Goal: Navigation & Orientation: Find specific page/section

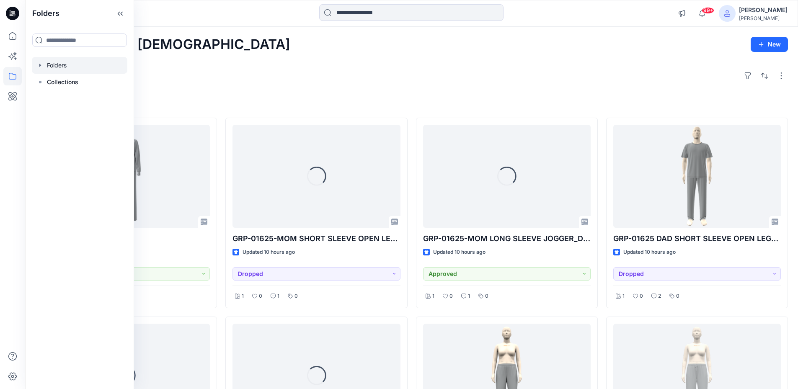
click at [73, 67] on div at bounding box center [79, 65] width 95 height 17
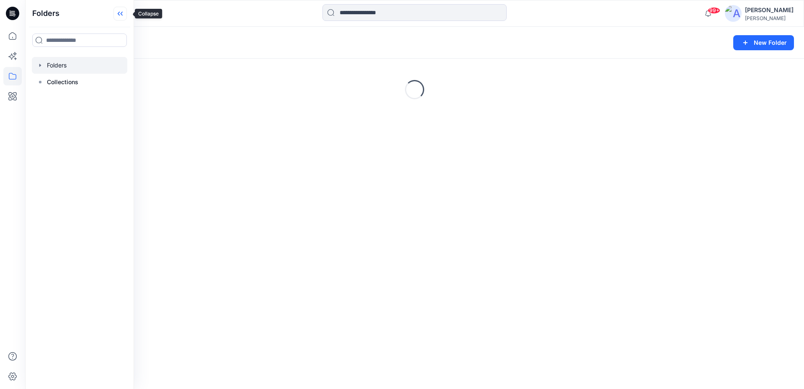
click at [125, 14] on icon at bounding box center [119, 14] width 13 height 14
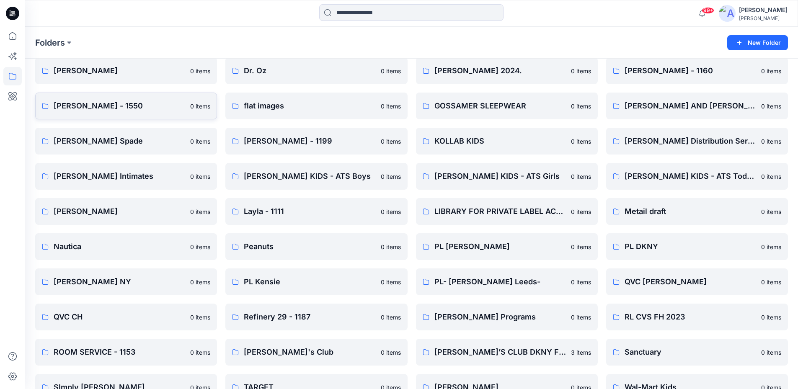
scroll to position [514, 0]
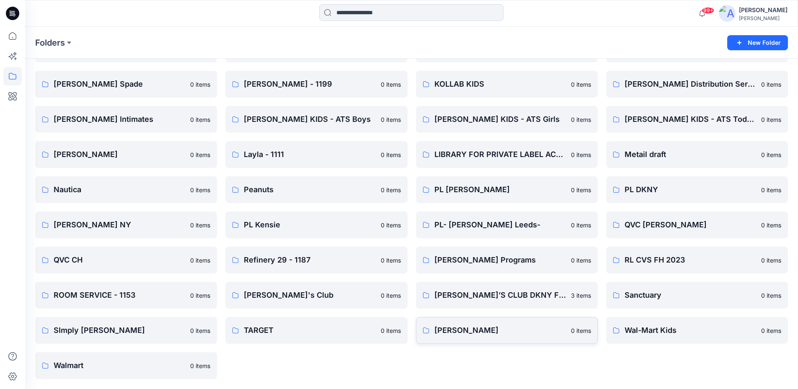
click at [469, 331] on p "[PERSON_NAME]" at bounding box center [499, 330] width 131 height 12
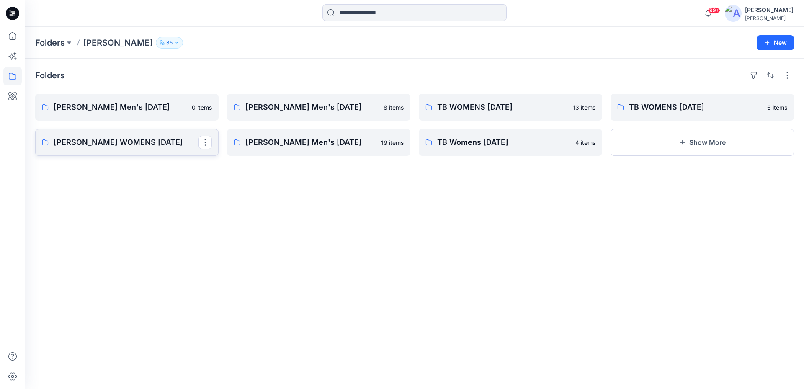
click at [159, 149] on link "[PERSON_NAME] WOMENS [DATE]" at bounding box center [126, 142] width 183 height 27
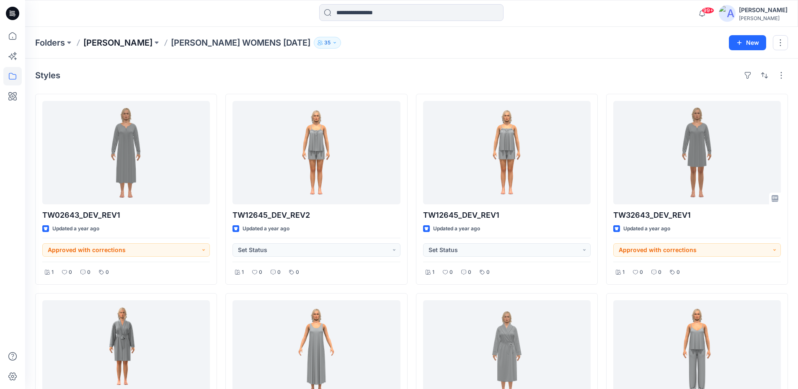
click at [125, 43] on p "[PERSON_NAME]" at bounding box center [117, 43] width 69 height 12
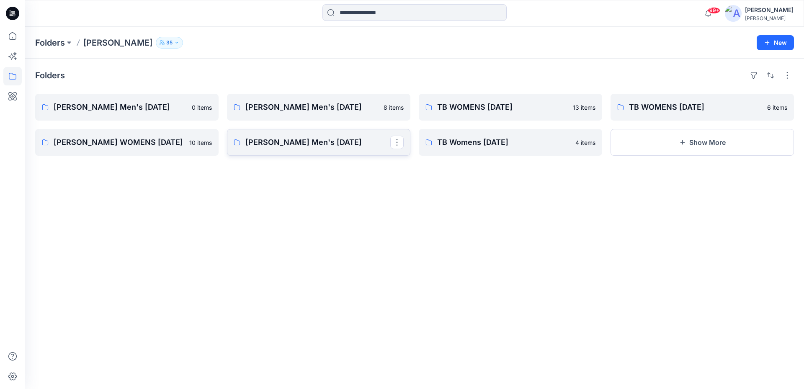
click at [297, 143] on p "[PERSON_NAME] Men's [DATE]" at bounding box center [317, 142] width 145 height 12
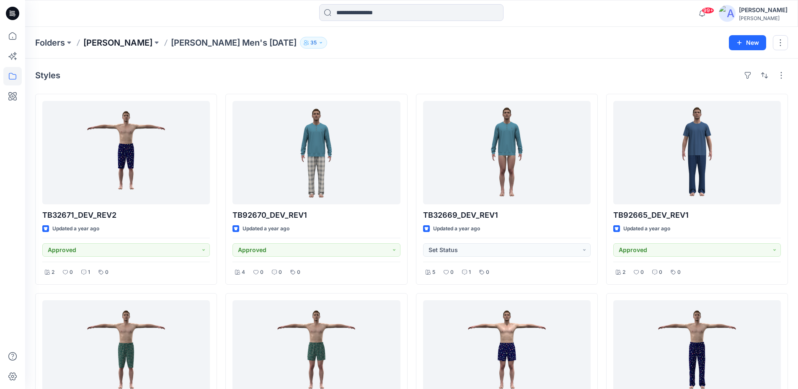
click at [127, 44] on p "[PERSON_NAME]" at bounding box center [117, 43] width 69 height 12
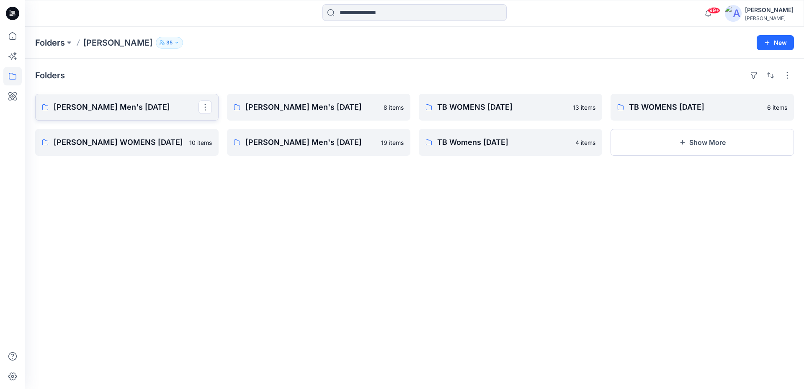
click at [138, 101] on p "[PERSON_NAME] Men's [DATE]" at bounding box center [126, 107] width 145 height 12
